Goal: Transaction & Acquisition: Purchase product/service

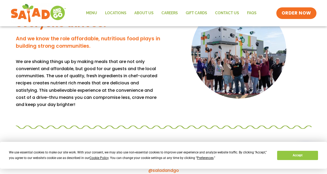
scroll to position [475, 0]
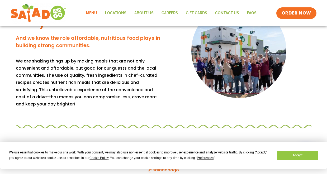
click at [98, 12] on link "Menu" at bounding box center [91, 13] width 19 height 12
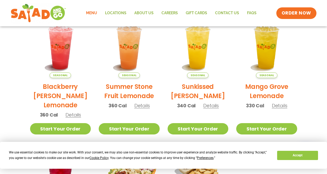
scroll to position [141, 0]
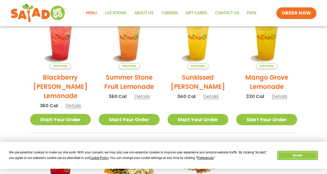
click at [298, 155] on button "Accept" at bounding box center [297, 155] width 41 height 9
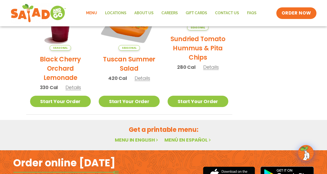
scroll to position [296, 0]
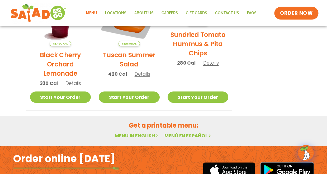
click at [277, 13] on link "ORDER NOW" at bounding box center [296, 13] width 44 height 13
